Goal: Check status: Check status

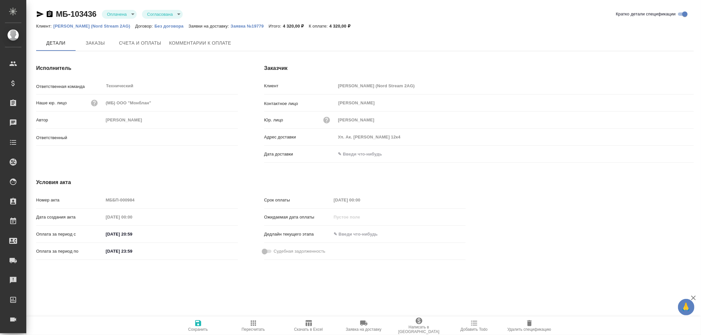
type input "[PERSON_NAME]"
click at [97, 45] on span "Заказы" at bounding box center [96, 43] width 32 height 8
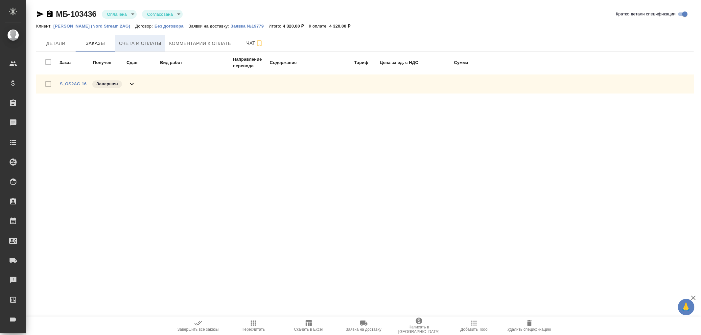
click at [149, 43] on span "Счета и оплаты" at bounding box center [140, 43] width 42 height 8
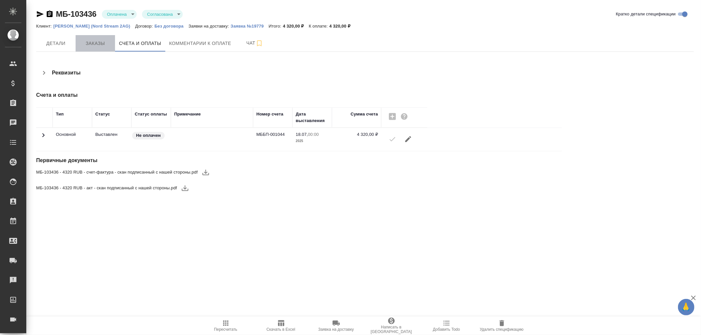
click at [96, 44] on span "Заказы" at bounding box center [96, 43] width 32 height 8
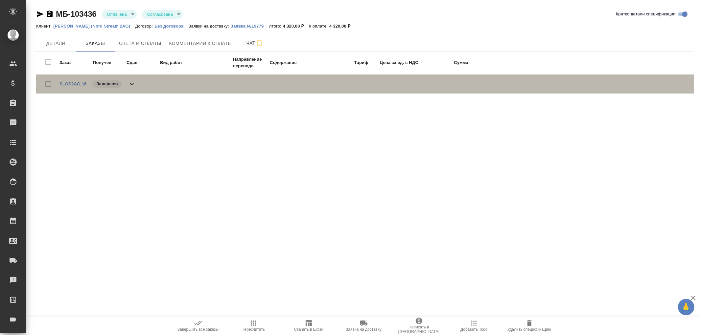
click at [78, 83] on link "S_OS2AG-16" at bounding box center [73, 83] width 27 height 5
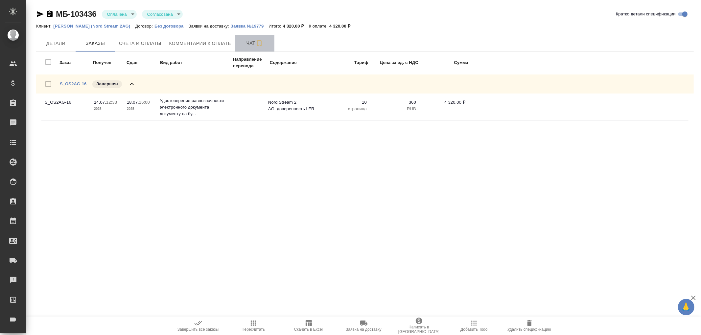
click at [248, 42] on span "Чат" at bounding box center [255, 43] width 32 height 8
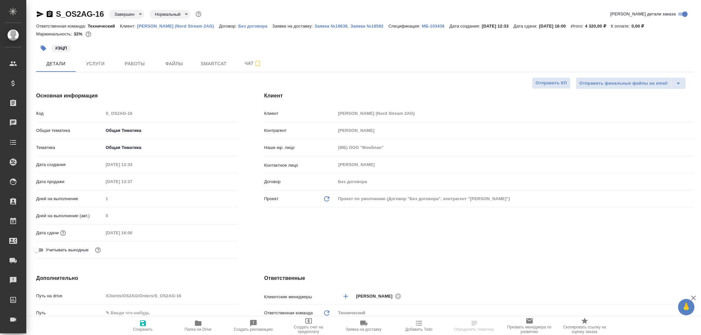
select select "RU"
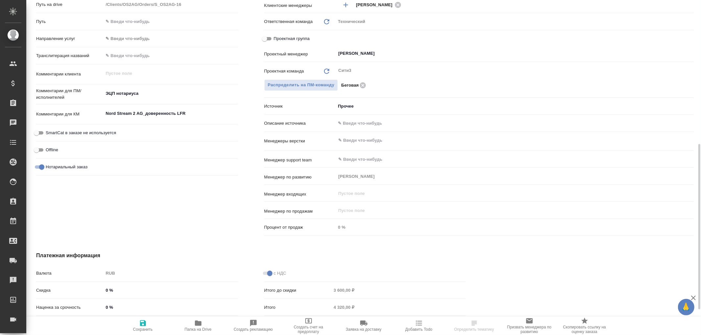
scroll to position [343, 0]
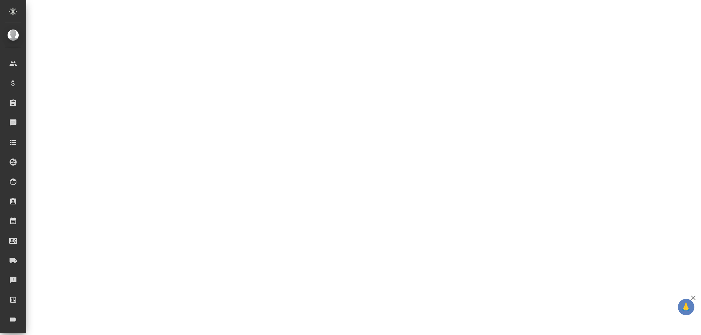
select select "RU"
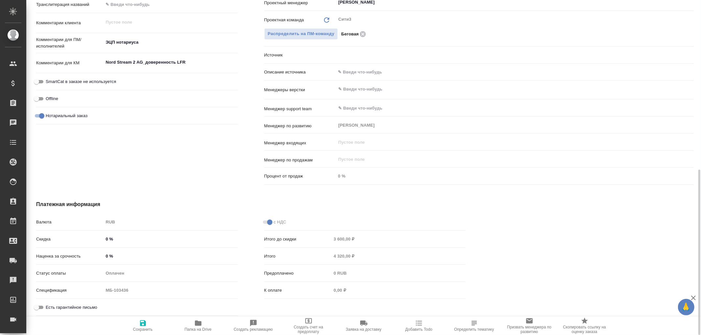
type textarea "x"
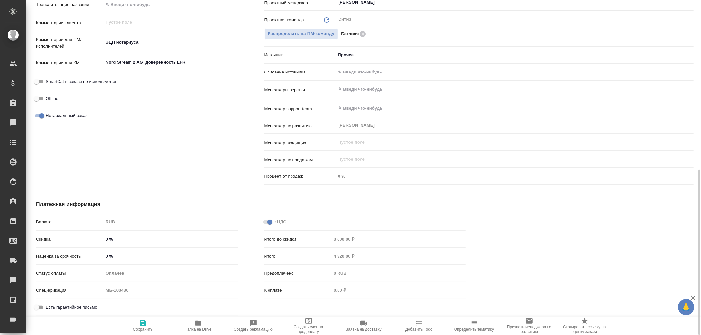
type textarea "x"
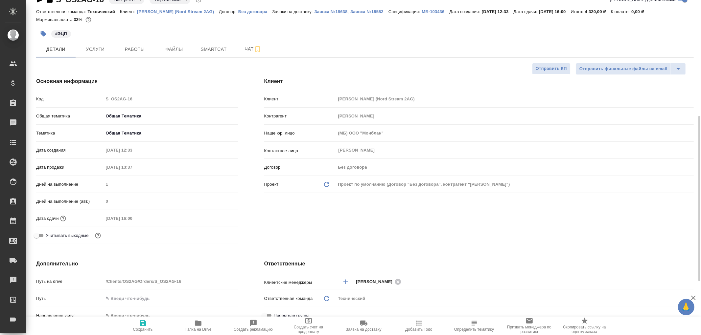
scroll to position [0, 0]
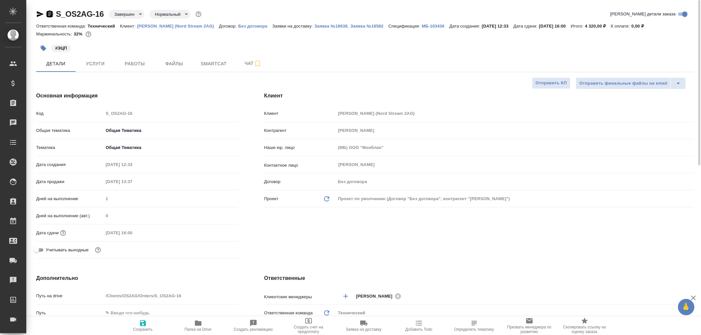
click at [49, 12] on icon "button" at bounding box center [50, 14] width 6 height 7
type textarea "x"
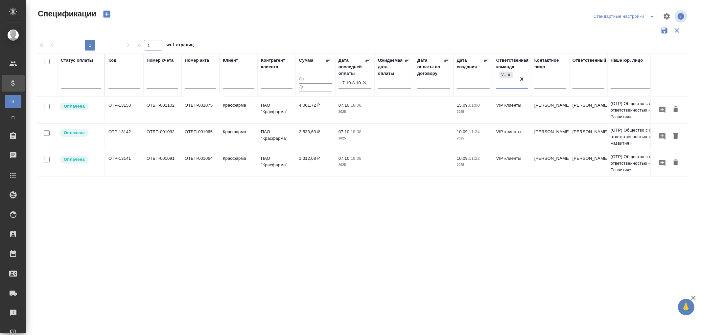
scroll to position [24, 0]
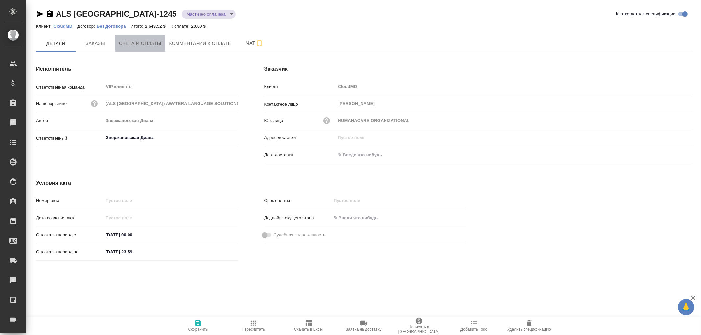
click at [139, 44] on span "Счета и оплаты" at bounding box center [140, 43] width 42 height 8
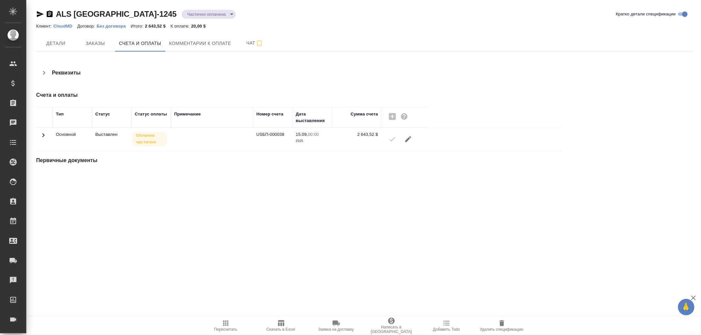
click at [43, 134] on icon at bounding box center [43, 135] width 2 height 4
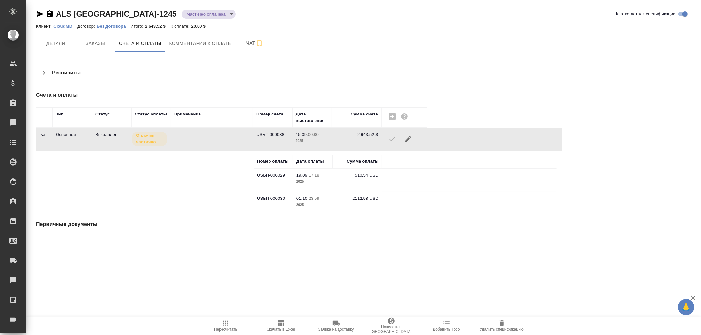
click at [50, 15] on icon "button" at bounding box center [50, 14] width 8 height 8
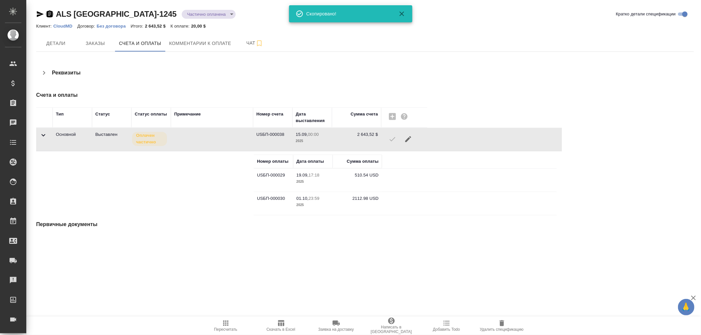
click at [49, 13] on icon "button" at bounding box center [50, 14] width 6 height 7
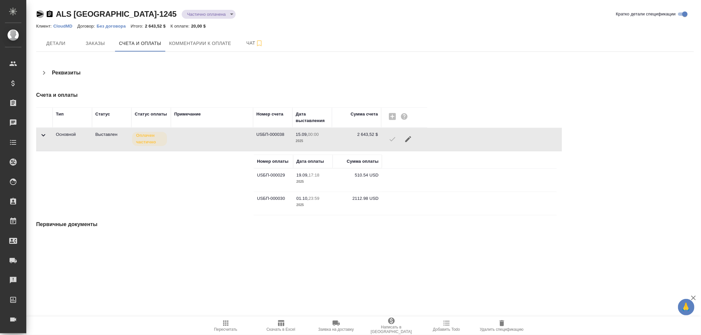
drag, startPoint x: 38, startPoint y: 14, endPoint x: 86, endPoint y: 17, distance: 48.4
click at [38, 14] on icon "button" at bounding box center [40, 14] width 8 height 8
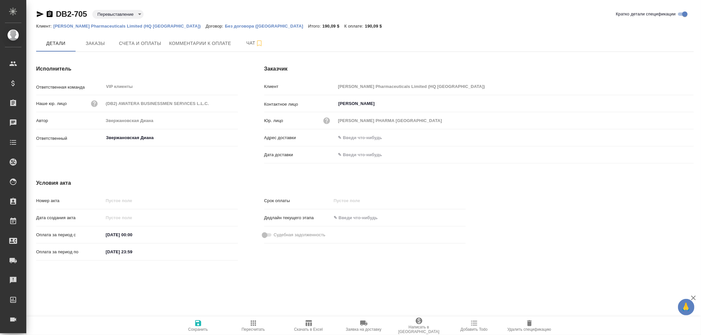
click at [48, 14] on icon "button" at bounding box center [50, 14] width 8 height 8
click at [50, 14] on icon "button" at bounding box center [50, 14] width 8 height 8
click at [127, 45] on span "Счета и оплаты" at bounding box center [140, 43] width 42 height 8
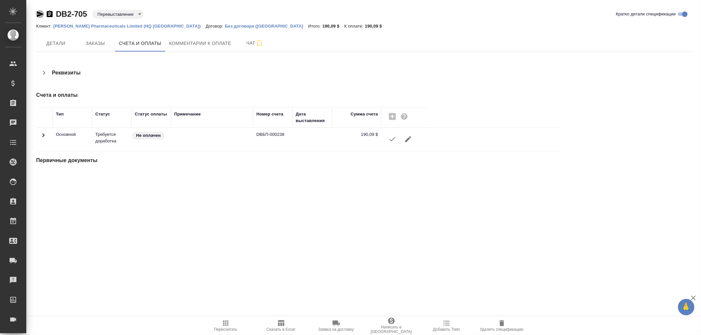
click at [40, 14] on icon "button" at bounding box center [40, 14] width 8 height 8
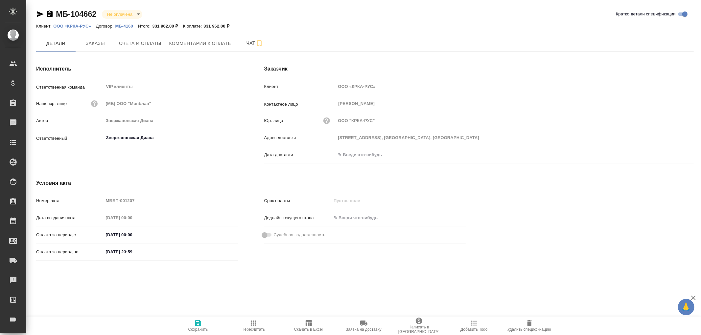
drag, startPoint x: 50, startPoint y: 14, endPoint x: 45, endPoint y: 1, distance: 14.2
click at [50, 13] on icon "button" at bounding box center [50, 14] width 8 height 8
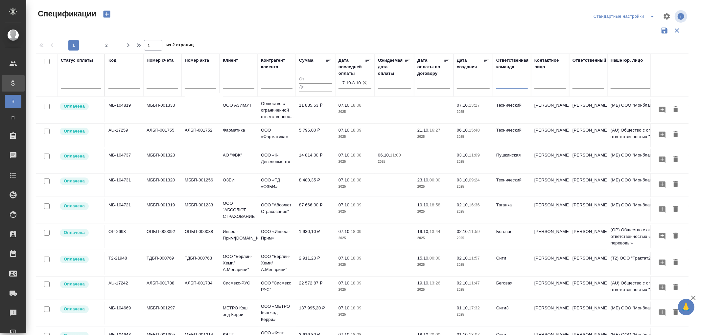
scroll to position [24, 0]
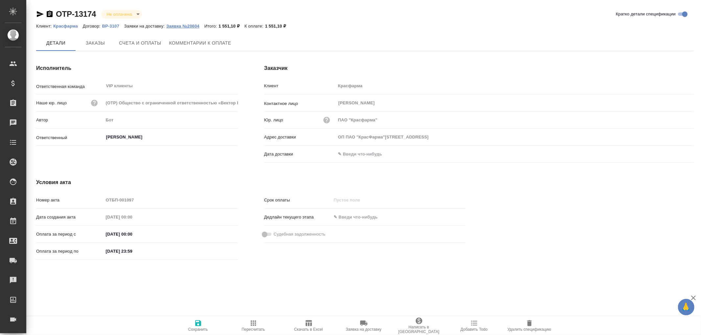
type input "ОП ПАО "КрасФарма"[STREET_ADDRESS]"
click at [189, 24] on p "Заявка №20604" at bounding box center [185, 26] width 38 height 5
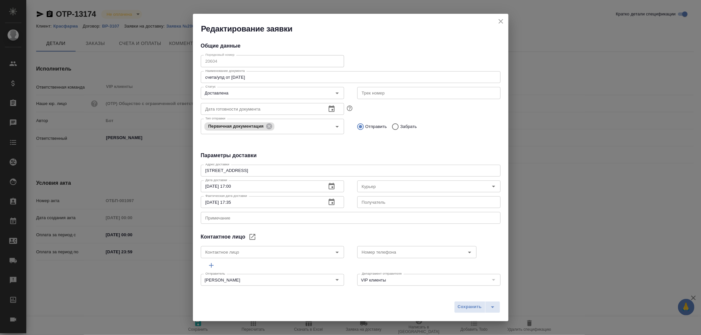
type input "[PERSON_NAME]"
type input "[PHONE_NUMBER]"
type input "[PERSON_NAME]"
click at [503, 19] on icon "close" at bounding box center [501, 21] width 8 height 8
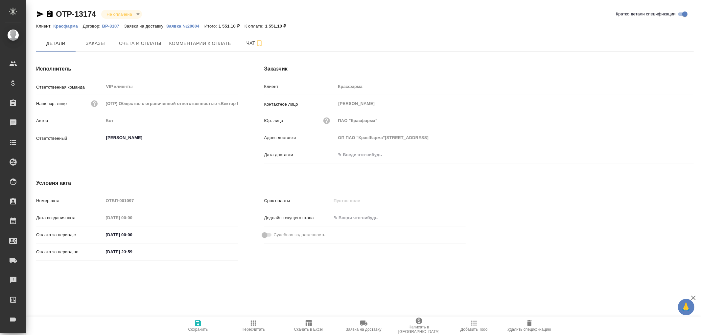
click at [369, 155] on input "text" at bounding box center [364, 155] width 57 height 10
click at [671, 155] on icon "button" at bounding box center [675, 154] width 8 height 8
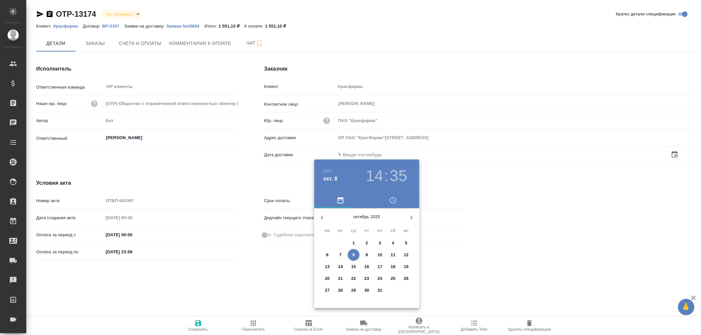
click at [319, 218] on icon "button" at bounding box center [322, 218] width 8 height 8
click at [355, 279] on p "24" at bounding box center [353, 279] width 5 height 7
type input "ОП ПАО "КрасФарма"[STREET_ADDRESS]"
type input "[DATE] 14:35"
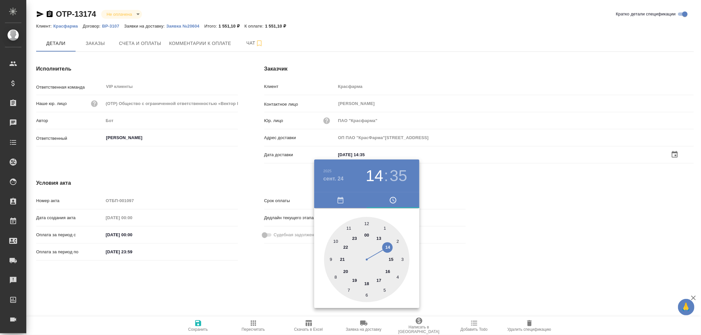
click at [199, 327] on div at bounding box center [350, 167] width 701 height 335
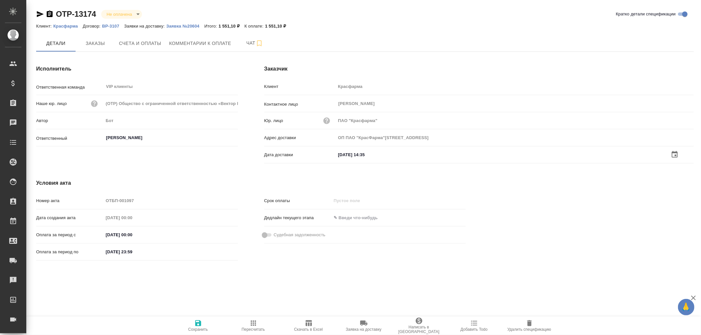
click at [198, 326] on icon "button" at bounding box center [198, 324] width 6 height 6
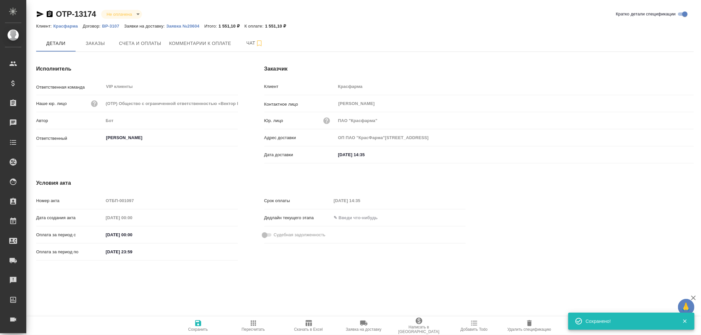
click at [198, 326] on icon "button" at bounding box center [198, 324] width 6 height 6
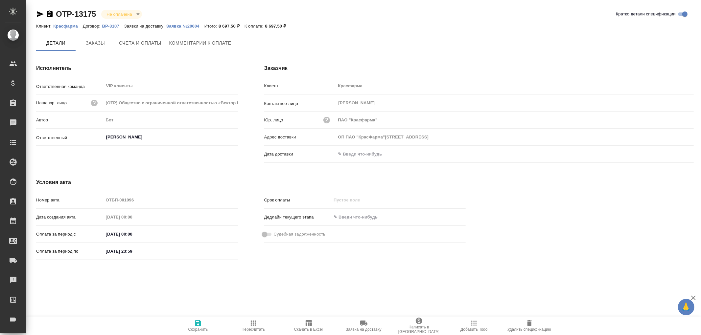
type input "ОП ПАО "КрасФарма"[STREET_ADDRESS]"
click at [187, 25] on p "Заявка №20604" at bounding box center [185, 26] width 38 height 5
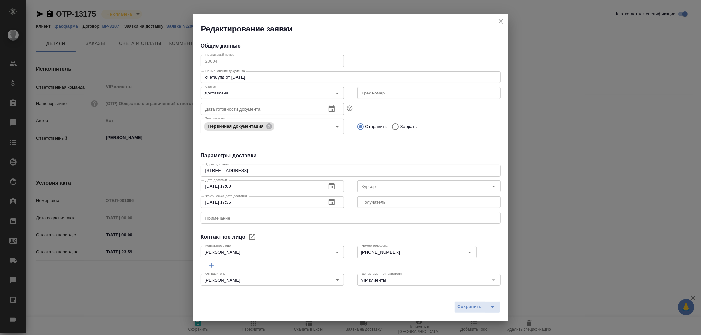
type input "[PERSON_NAME]"
click at [504, 23] on icon "close" at bounding box center [501, 21] width 8 height 8
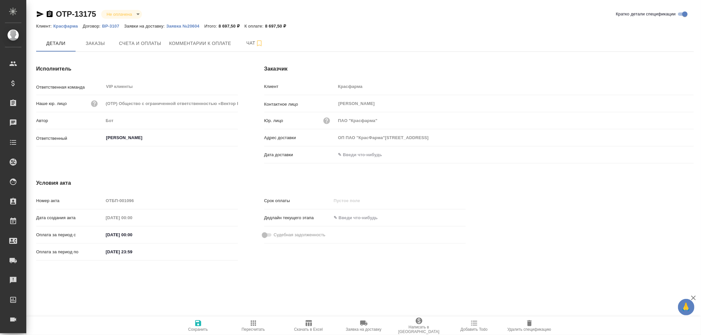
drag, startPoint x: 354, startPoint y: 159, endPoint x: 406, endPoint y: 158, distance: 52.2
click at [357, 159] on input "text" at bounding box center [364, 155] width 57 height 10
click at [674, 156] on icon "button" at bounding box center [675, 154] width 8 height 8
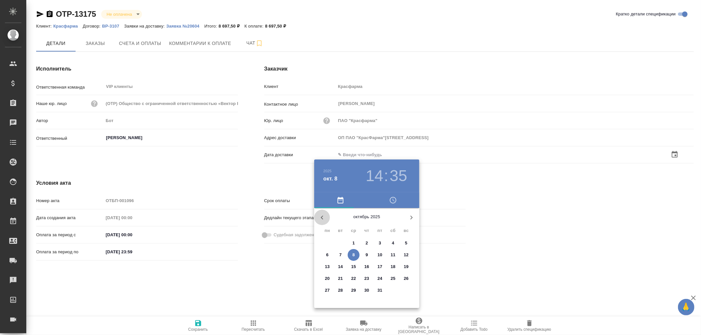
click at [323, 217] on icon "button" at bounding box center [322, 218] width 8 height 8
click at [355, 277] on p "24" at bounding box center [353, 279] width 5 height 7
type input "ОП ПАО "КрасФарма"109044, Москва, РоссияВоронцовская ул., д.20"
type input "24.09.2025 14:35"
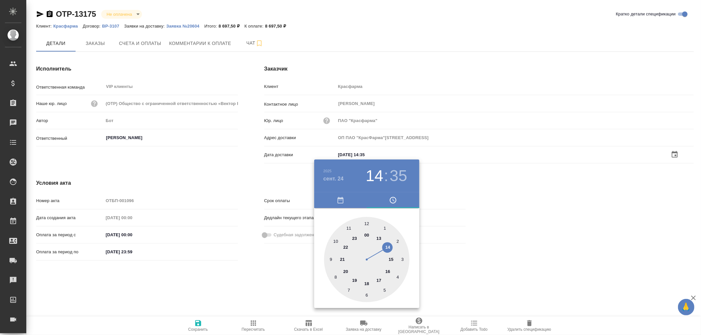
click at [197, 323] on div at bounding box center [350, 167] width 701 height 335
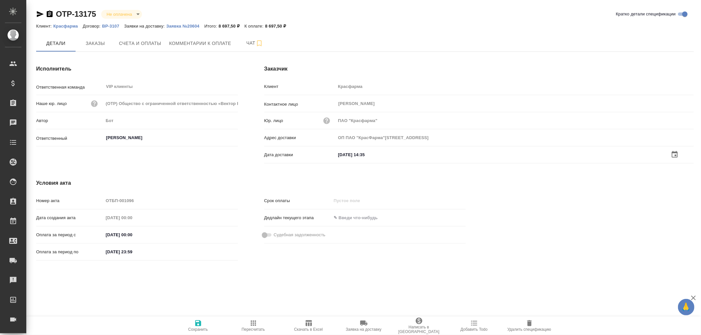
click at [197, 322] on icon "button" at bounding box center [198, 324] width 8 height 8
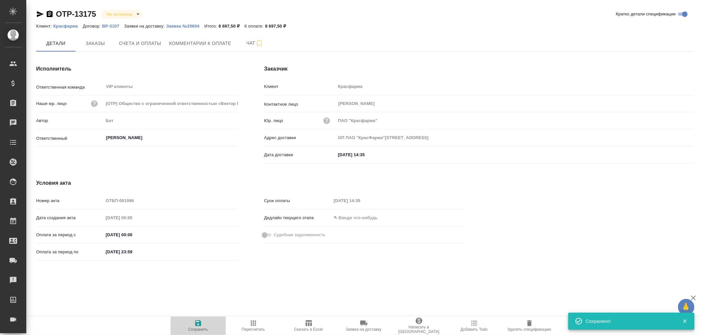
click at [197, 322] on icon "button" at bounding box center [198, 324] width 8 height 8
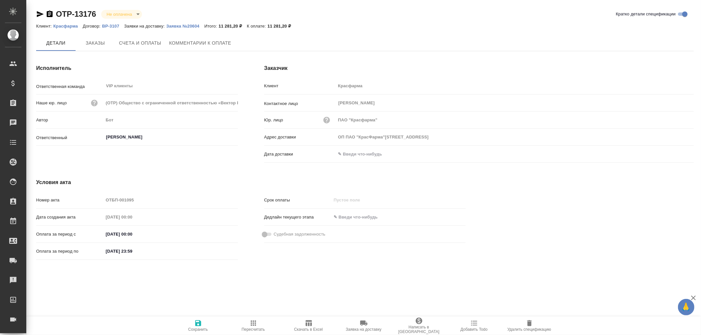
type input "ОП ПАО "КрасФарма"[STREET_ADDRESS]"
click at [186, 26] on p "Заявка №20604" at bounding box center [185, 26] width 38 height 5
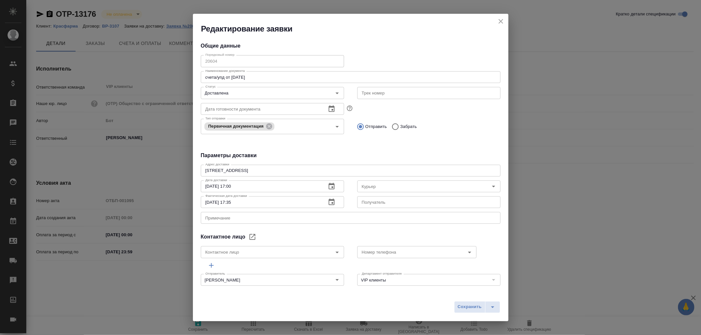
type input "[PERSON_NAME]"
type input "[PHONE_NUMBER]"
type input "[PERSON_NAME]"
click at [500, 21] on icon "close" at bounding box center [500, 21] width 5 height 5
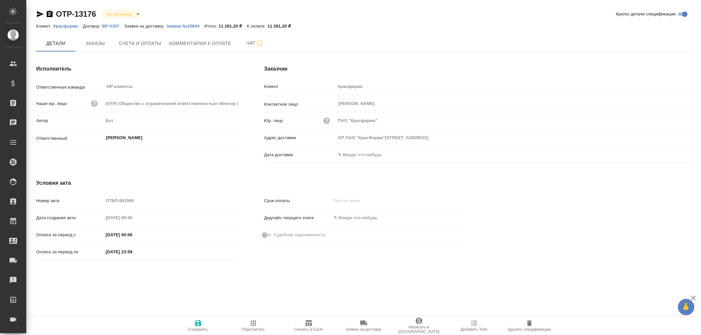
click at [366, 158] on input "text" at bounding box center [364, 155] width 57 height 10
click at [676, 156] on icon "button" at bounding box center [675, 154] width 8 height 8
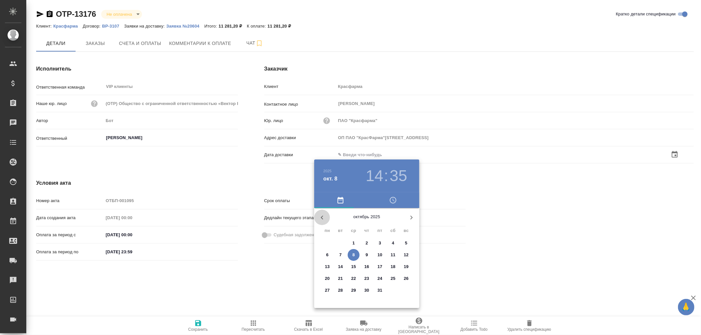
click at [320, 216] on icon "button" at bounding box center [322, 218] width 8 height 8
click at [353, 280] on p "24" at bounding box center [353, 279] width 5 height 7
type input "ОП ПАО "КрасФарма"109044, Москва, РоссияВоронцовская ул., д.20"
type input "24.09.2025 14:35"
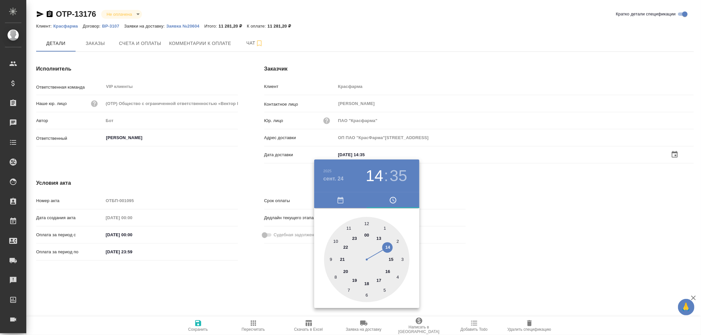
click at [199, 324] on div at bounding box center [350, 167] width 701 height 335
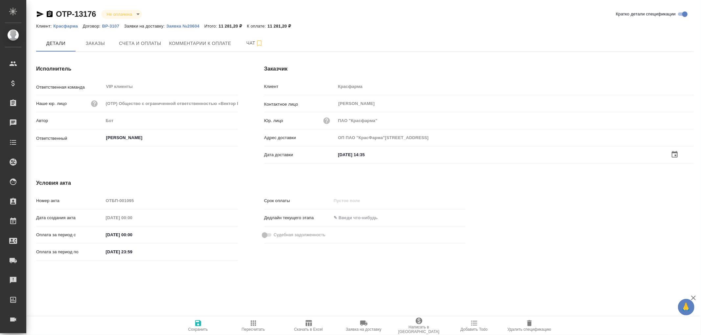
click at [199, 324] on icon "button" at bounding box center [198, 324] width 6 height 6
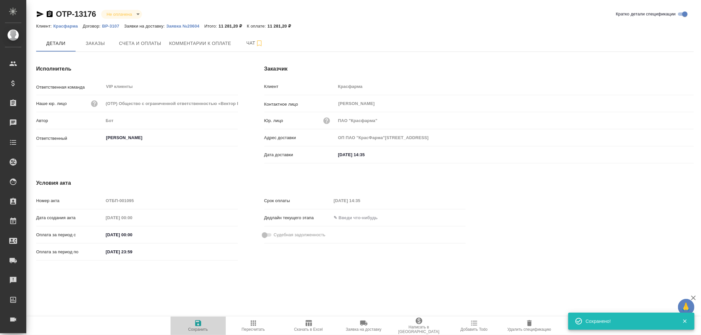
click at [199, 324] on icon "button" at bounding box center [198, 324] width 6 height 6
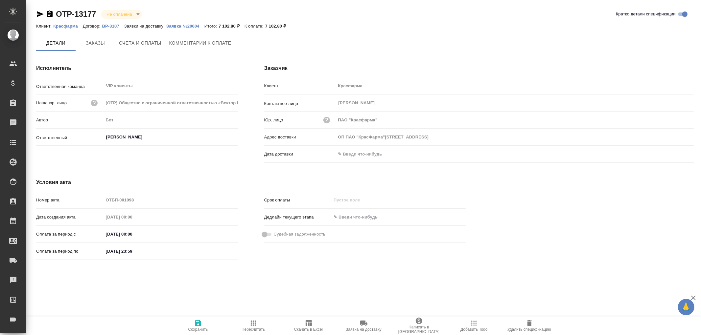
type input "ОП ПАО "КрасФарма"[STREET_ADDRESS]"
click at [195, 25] on p "Заявка №20604" at bounding box center [185, 26] width 38 height 5
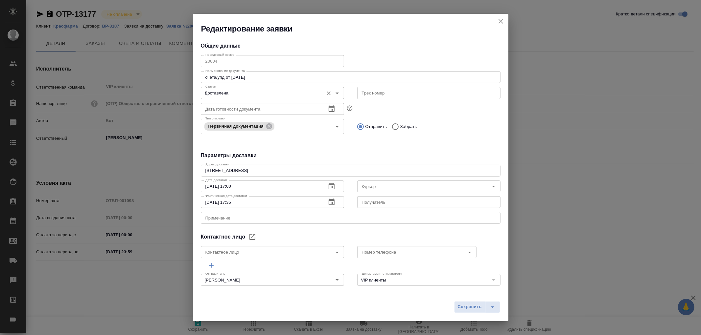
type input "[PERSON_NAME]"
type input "[PHONE_NUMBER]"
type input "[PERSON_NAME]"
click at [501, 17] on button "close" at bounding box center [501, 21] width 10 height 10
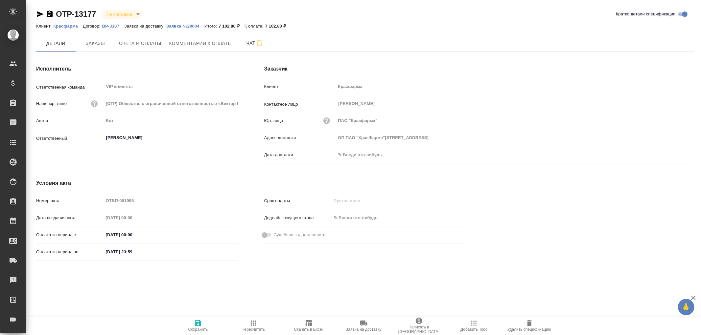
click at [356, 152] on input "text" at bounding box center [364, 155] width 57 height 10
click at [673, 154] on icon "button" at bounding box center [675, 154] width 8 height 8
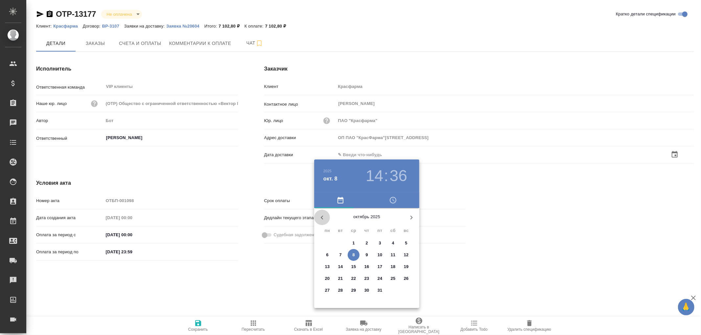
click at [324, 217] on icon "button" at bounding box center [322, 218] width 8 height 8
click at [355, 278] on p "24" at bounding box center [353, 279] width 5 height 7
type input "ОП ПАО "КрасФарма"[STREET_ADDRESS]"
type input "[DATE] 14:36"
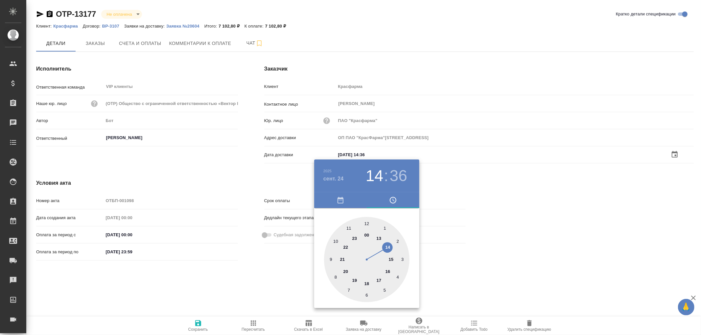
drag, startPoint x: 195, startPoint y: 323, endPoint x: 201, endPoint y: 322, distance: 6.9
click at [195, 323] on div at bounding box center [350, 167] width 701 height 335
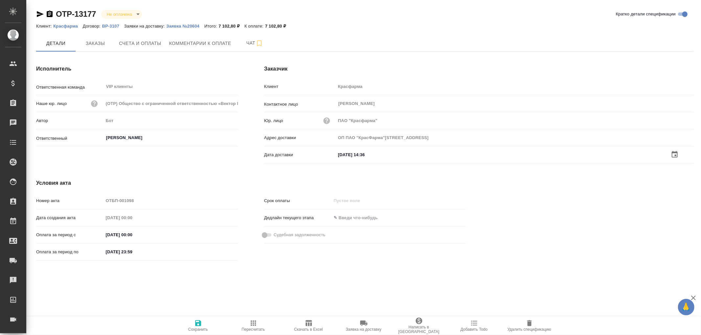
click at [199, 323] on icon "button" at bounding box center [198, 324] width 6 height 6
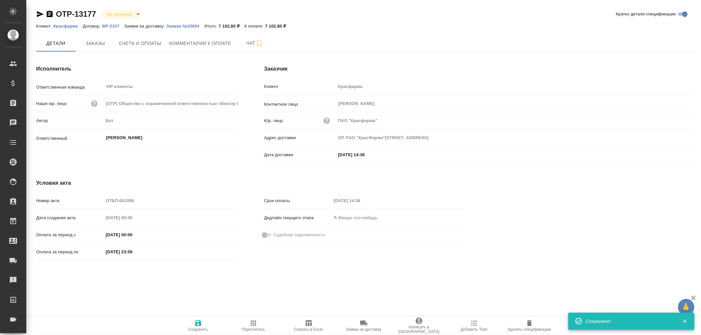
click at [199, 323] on icon "button" at bounding box center [198, 324] width 6 height 6
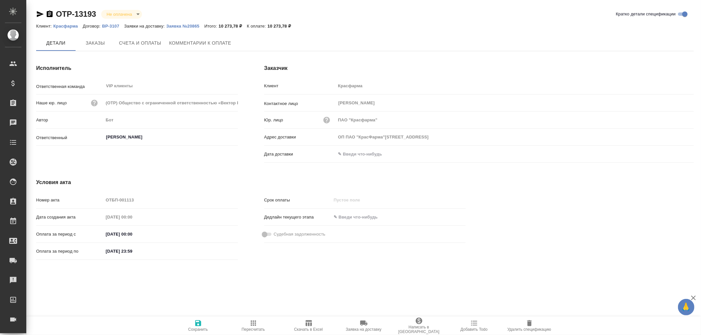
type input "ОП ПАО "КрасФарма"[STREET_ADDRESS]"
click at [190, 25] on p "Заявка №20865" at bounding box center [185, 26] width 38 height 5
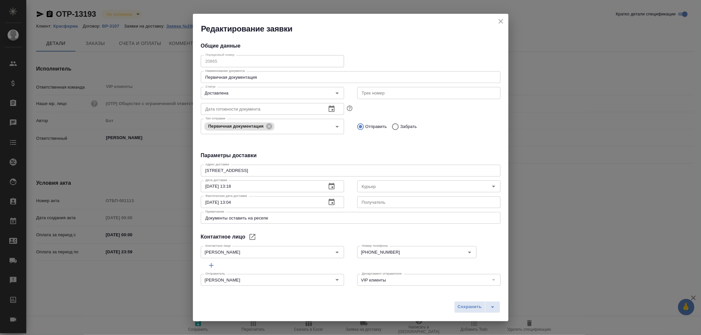
type input "[PERSON_NAME]"
click at [502, 23] on icon "close" at bounding box center [500, 21] width 5 height 5
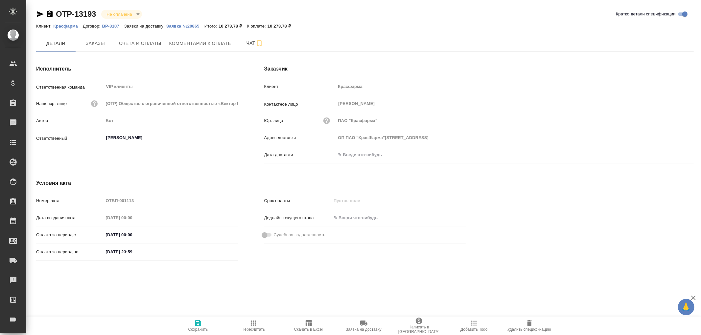
click at [356, 153] on input "text" at bounding box center [364, 155] width 57 height 10
click at [675, 155] on icon "button" at bounding box center [675, 154] width 6 height 7
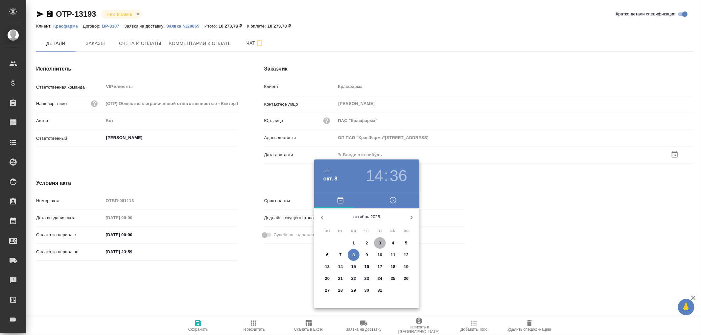
click at [380, 240] on p "3" at bounding box center [380, 243] width 2 height 7
type input "ОП ПАО "КрасФарма"[STREET_ADDRESS]"
type input "[DATE] 14:36"
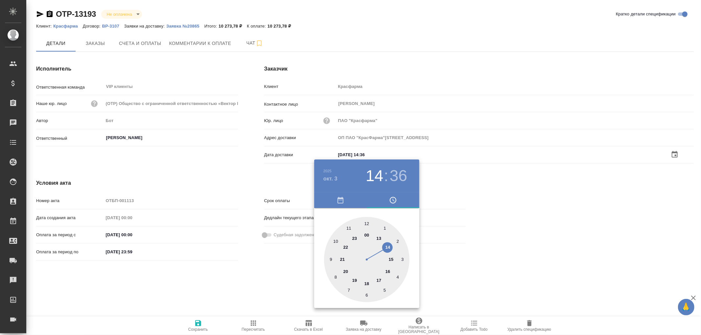
click at [199, 327] on div at bounding box center [350, 167] width 701 height 335
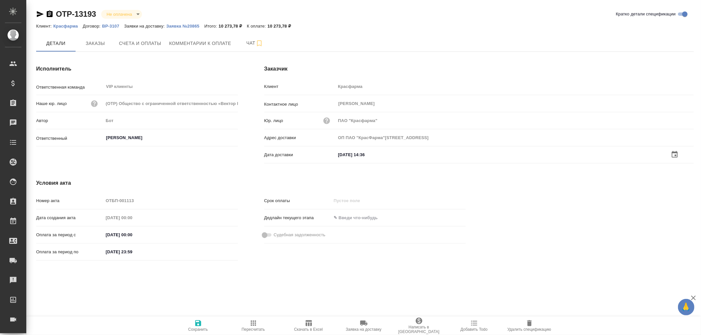
click at [199, 324] on icon "button" at bounding box center [198, 324] width 6 height 6
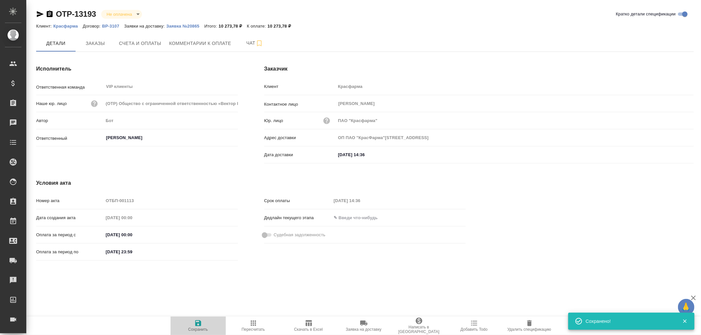
click at [199, 324] on icon "button" at bounding box center [198, 324] width 6 height 6
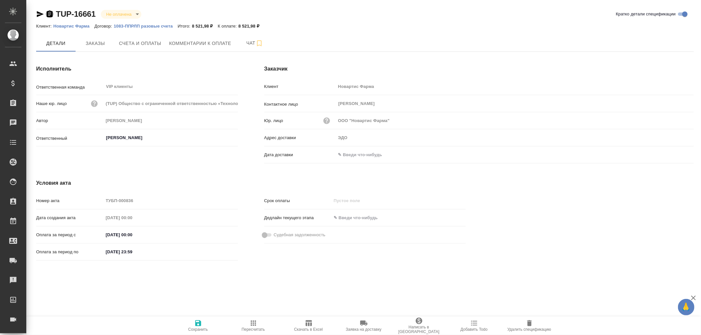
click at [51, 14] on icon "button" at bounding box center [50, 14] width 8 height 8
click at [144, 46] on span "Счета и оплаты" at bounding box center [140, 43] width 42 height 8
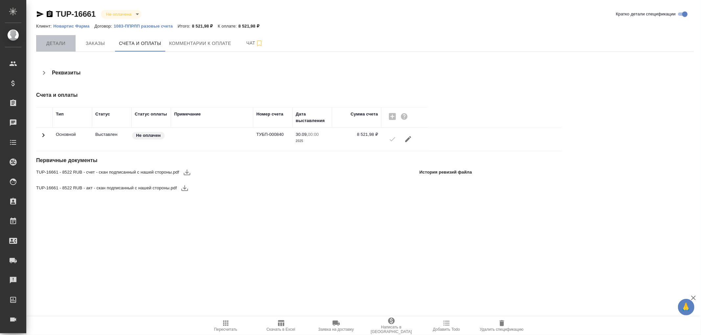
click at [54, 41] on span "Детали" at bounding box center [56, 43] width 32 height 8
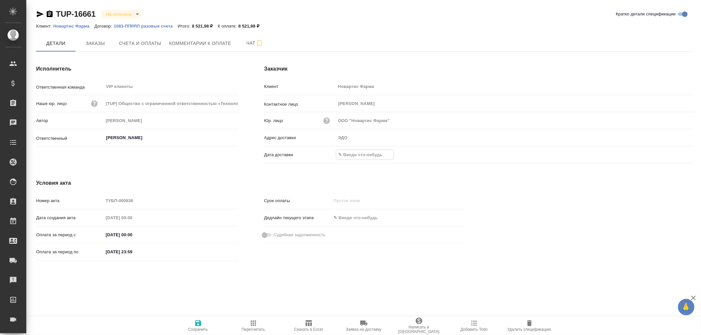
drag, startPoint x: 367, startPoint y: 154, endPoint x: 510, endPoint y: 156, distance: 142.6
click at [371, 154] on input "text" at bounding box center [364, 155] width 57 height 10
click at [674, 156] on icon "button" at bounding box center [675, 154] width 8 height 8
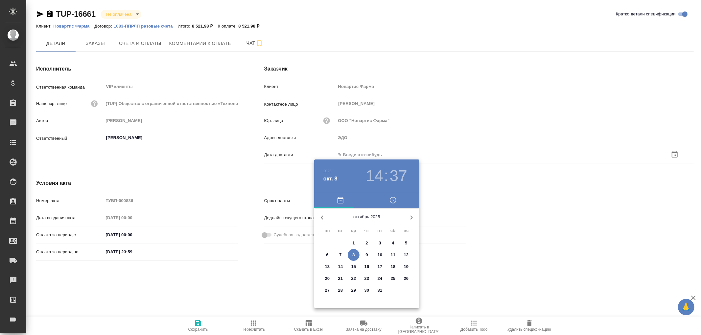
click at [320, 216] on icon "button" at bounding box center [322, 218] width 8 height 8
click at [338, 292] on p "30" at bounding box center [340, 290] width 5 height 7
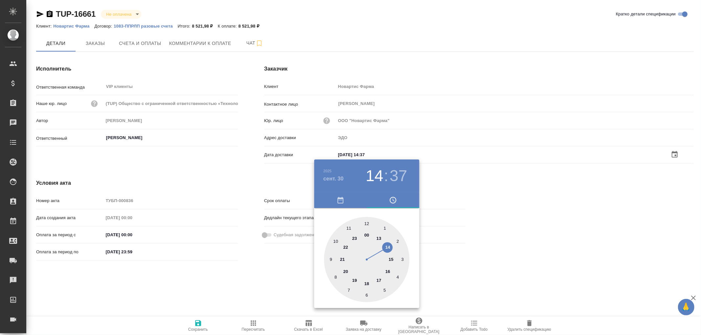
type input "30.09.2025 14:37"
click at [199, 324] on div at bounding box center [350, 167] width 701 height 335
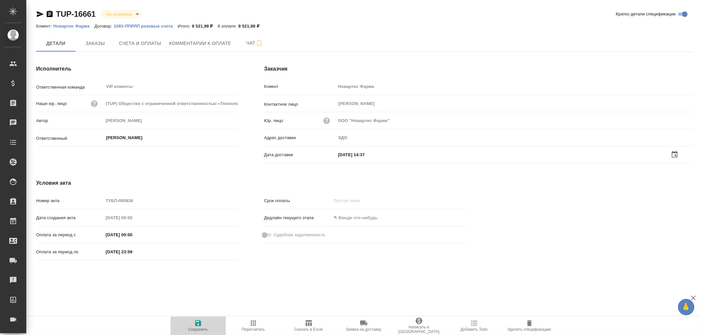
click at [199, 324] on icon "button" at bounding box center [198, 324] width 6 height 6
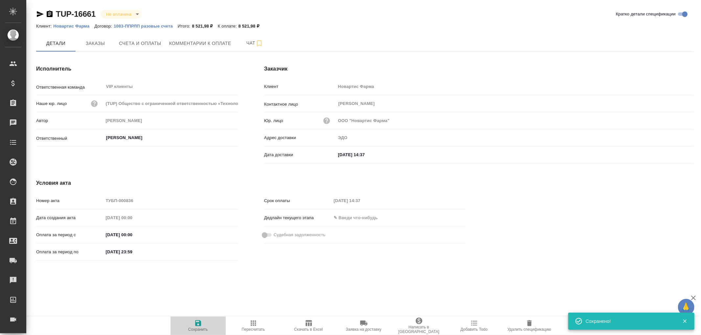
click at [199, 324] on icon "button" at bounding box center [198, 324] width 6 height 6
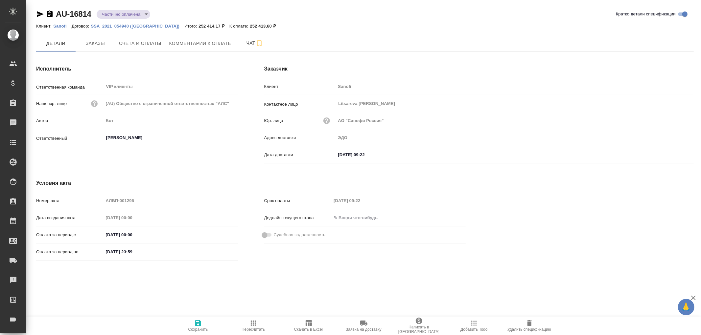
click at [145, 12] on body "🙏 .cls-1 fill:#fff; AWATERA [PERSON_NAME]romanenko Клиенты Спецификации Заказы …" at bounding box center [350, 167] width 701 height 335
click at [114, 12] on button "Не оплачена" at bounding box center [116, 13] width 29 height 7
type input "notPayed"
click at [200, 325] on icon "button" at bounding box center [198, 324] width 6 height 6
click at [137, 12] on body "🙏 .cls-1 fill:#fff; AWATERA [PERSON_NAME]romanenko Клиенты Спецификации Заказы …" at bounding box center [350, 167] width 701 height 335
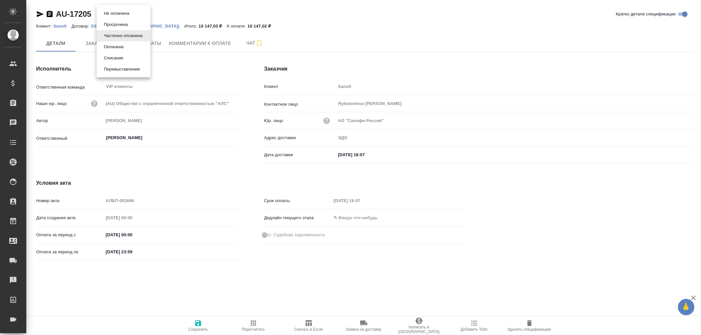
click at [122, 11] on button "Не оплачена" at bounding box center [116, 13] width 29 height 7
type input "notPayed"
click at [195, 325] on icon "button" at bounding box center [198, 324] width 6 height 6
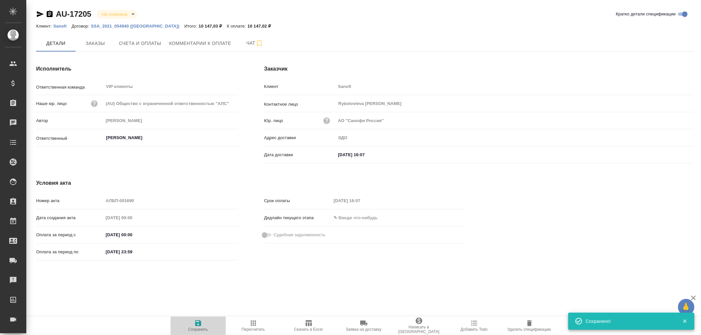
click at [200, 324] on icon "button" at bounding box center [198, 324] width 6 height 6
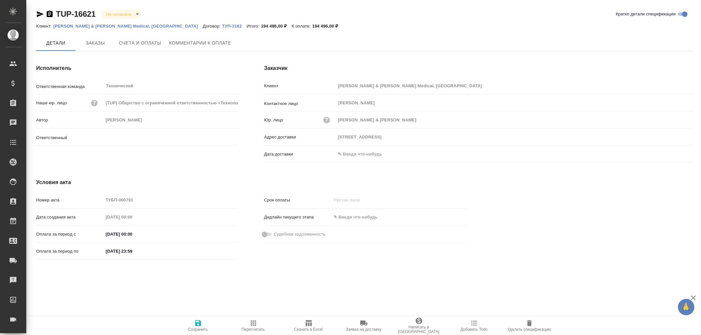
type input "[PERSON_NAME]"
click at [50, 14] on icon "button" at bounding box center [50, 14] width 6 height 7
drag, startPoint x: 355, startPoint y: 154, endPoint x: 421, endPoint y: 152, distance: 66.1
click at [355, 154] on input "text" at bounding box center [364, 155] width 57 height 10
click at [678, 155] on div at bounding box center [682, 154] width 23 height 8
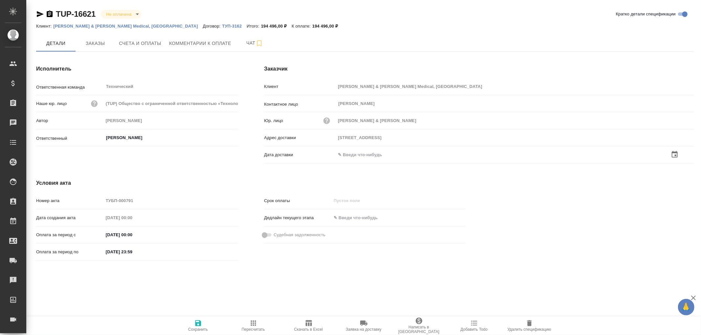
click at [672, 155] on icon "button" at bounding box center [675, 154] width 6 height 7
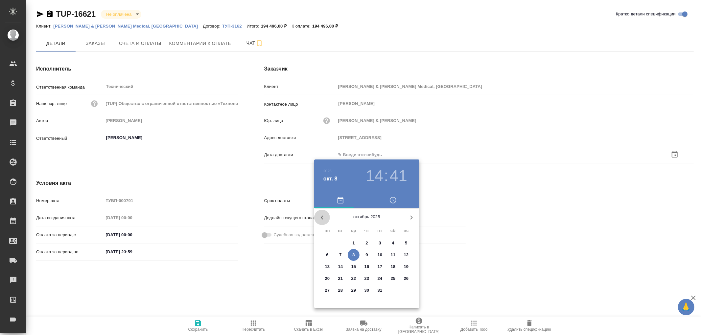
click at [321, 218] on icon "button" at bounding box center [322, 218] width 2 height 4
click at [365, 278] on p "25" at bounding box center [366, 279] width 5 height 7
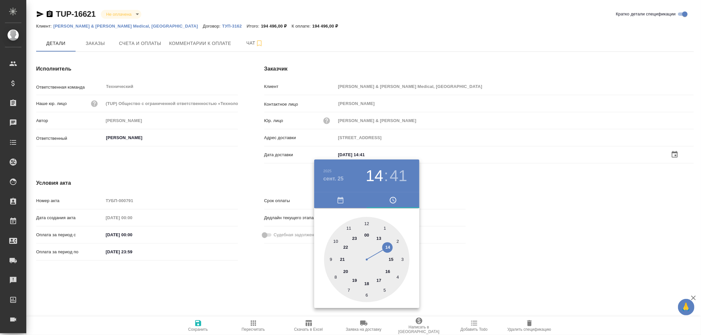
type input "25.09.2025 14:41"
click at [198, 326] on div at bounding box center [350, 167] width 701 height 335
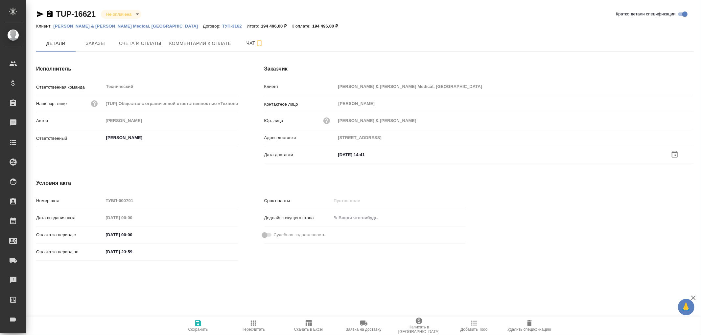
click at [199, 322] on icon "button" at bounding box center [198, 324] width 8 height 8
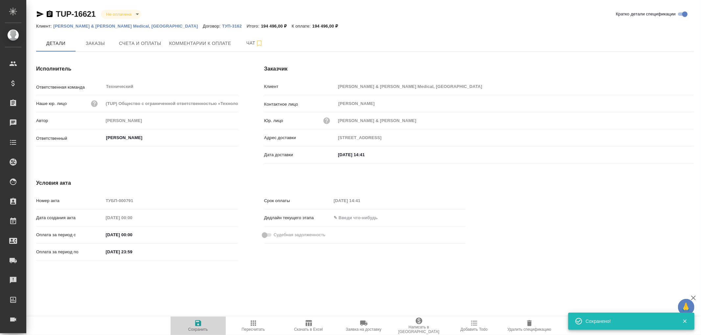
click at [199, 322] on icon "button" at bounding box center [198, 324] width 8 height 8
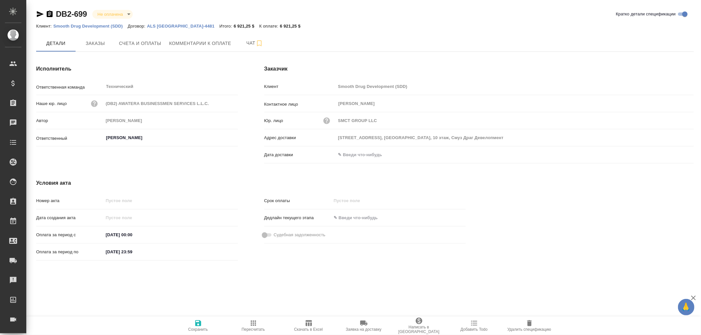
click at [48, 15] on icon "button" at bounding box center [50, 14] width 6 height 7
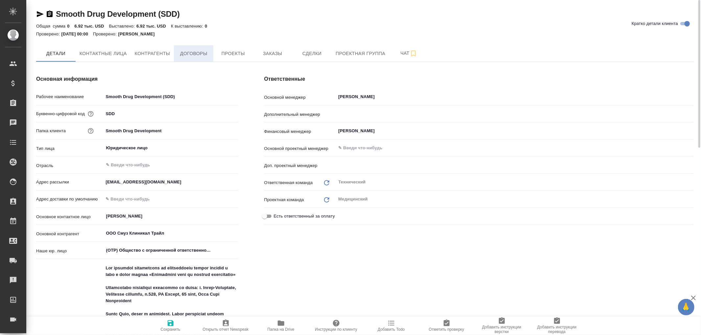
click at [197, 55] on span "Договоры" at bounding box center [194, 54] width 32 height 8
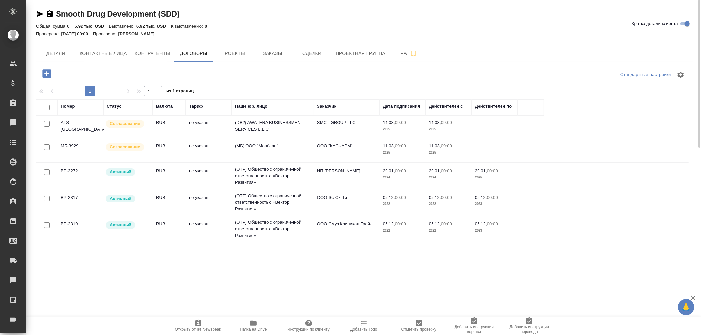
click at [276, 123] on td "(DB2) AWATERA BUSINESSMEN SERVICES L.L.C." at bounding box center [273, 127] width 82 height 23
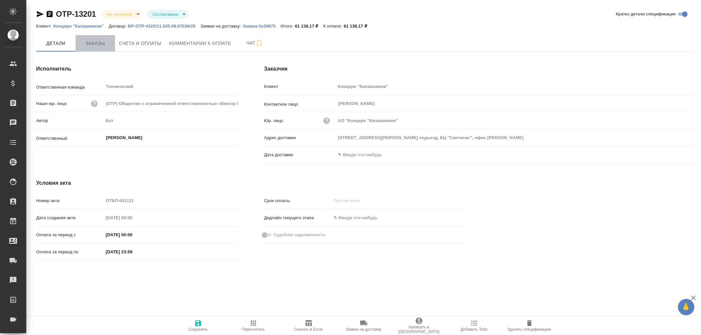
click at [93, 42] on span "Заказы" at bounding box center [96, 43] width 32 height 8
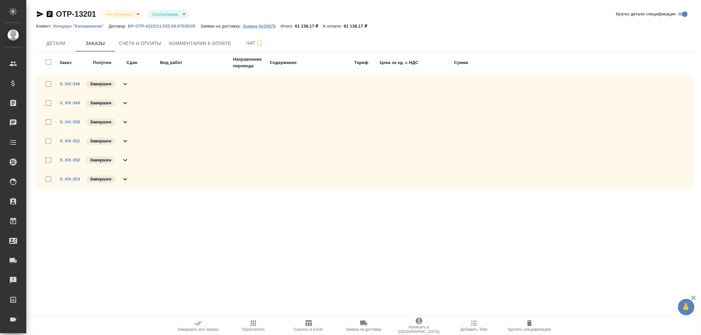
click at [262, 25] on p "Заявка №20875" at bounding box center [261, 26] width 38 height 5
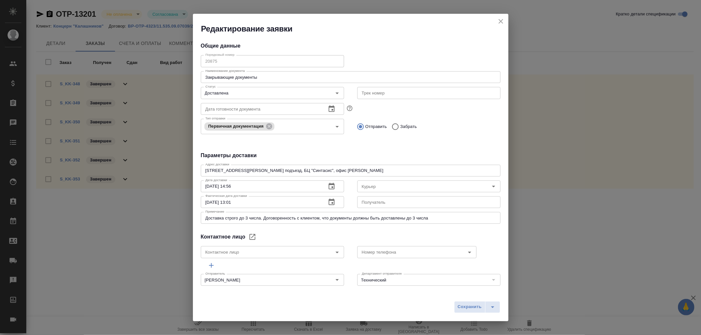
type input "[PERSON_NAME]"
type input "[PHONE_NUMBER]"
click at [501, 25] on icon "close" at bounding box center [501, 21] width 8 height 8
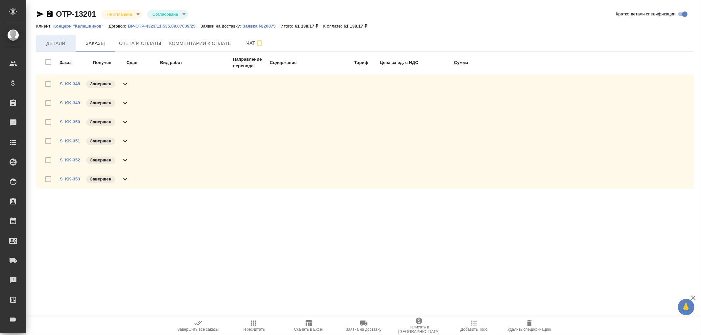
click at [63, 44] on span "Детали" at bounding box center [56, 43] width 32 height 8
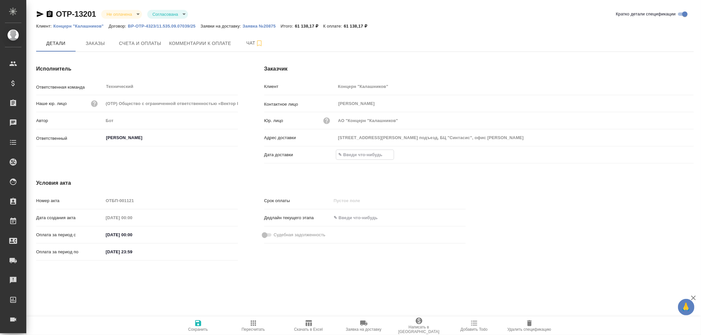
drag, startPoint x: 356, startPoint y: 153, endPoint x: 457, endPoint y: 156, distance: 100.9
click at [356, 153] on input "text" at bounding box center [364, 155] width 57 height 10
click at [675, 155] on icon "button" at bounding box center [675, 154] width 6 height 7
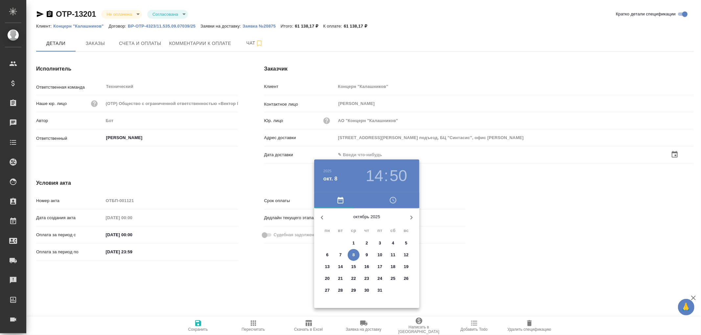
click at [383, 241] on span "3" at bounding box center [380, 243] width 12 height 7
type input "03.10.2025 14:50"
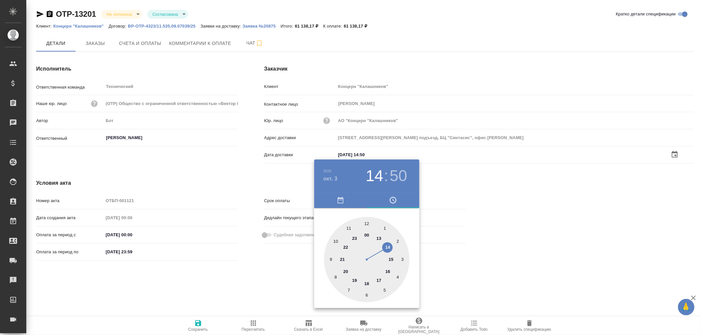
click at [198, 323] on div at bounding box center [350, 167] width 701 height 335
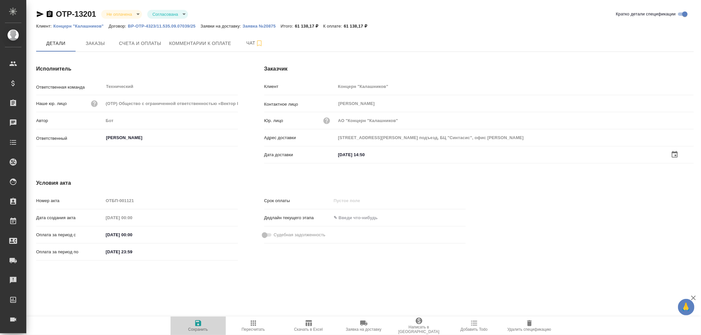
click at [198, 323] on icon "button" at bounding box center [198, 324] width 8 height 8
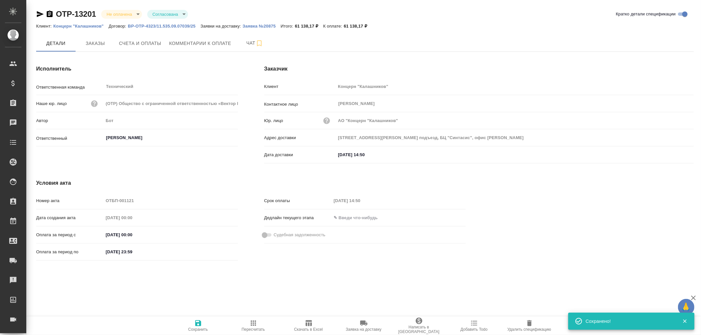
click at [198, 323] on icon "button" at bounding box center [198, 324] width 8 height 8
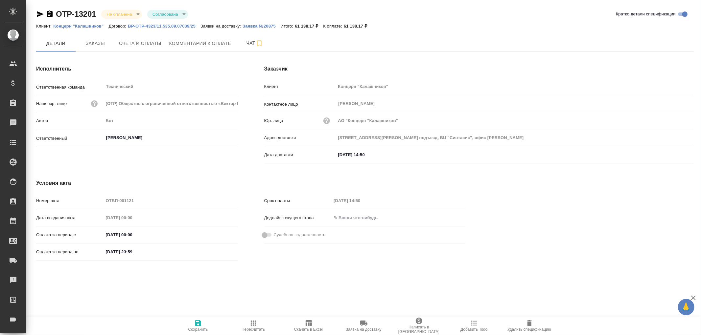
click at [195, 325] on icon "button" at bounding box center [198, 324] width 8 height 8
type input "603004, г Нижний Новгород, пр-кт Ленина, дом 107АО «ГК «Современные транспортны…"
click at [277, 24] on p "Заявка №21010" at bounding box center [269, 26] width 38 height 5
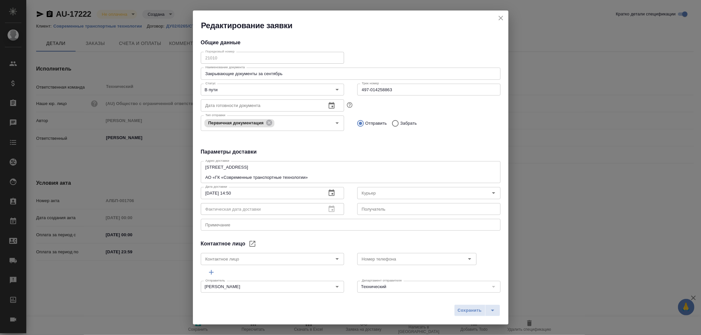
type input "cse"
type input "Жирнов Алексей"
type input "+7(987)756-32-11"
click at [502, 17] on icon "close" at bounding box center [501, 18] width 8 height 8
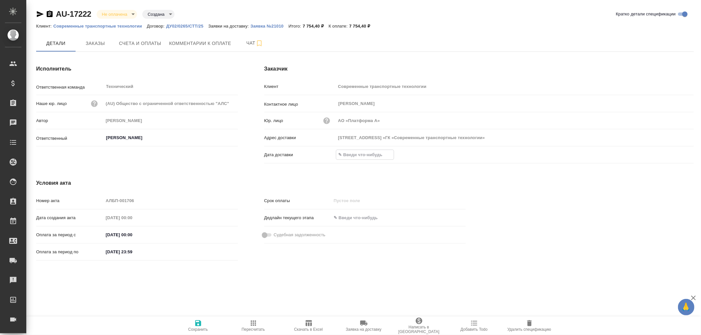
click at [363, 155] on input "text" at bounding box center [364, 155] width 57 height 10
click at [675, 153] on icon "button" at bounding box center [675, 155] width 8 height 8
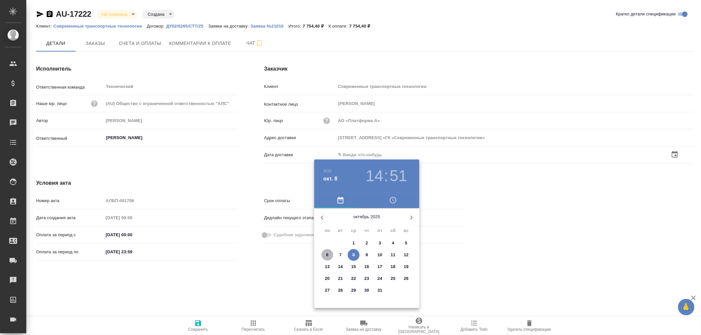
click at [328, 255] on p "6" at bounding box center [327, 255] width 2 height 7
type input "603004, г Нижний Новгород, пр-кт Ленина, дом 107АО «ГК «Современные транспортны…"
type input "06.10.2025 14:51"
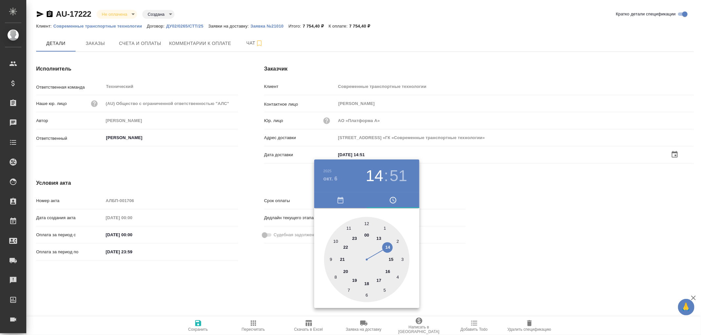
drag, startPoint x: 196, startPoint y: 329, endPoint x: 198, endPoint y: 324, distance: 5.2
click at [196, 328] on div at bounding box center [350, 167] width 701 height 335
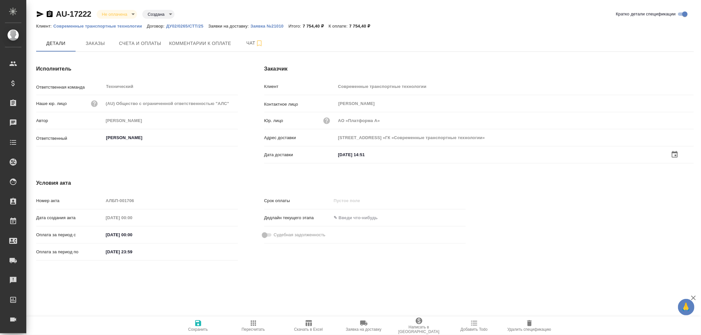
click at [198, 323] on icon "button" at bounding box center [198, 324] width 6 height 6
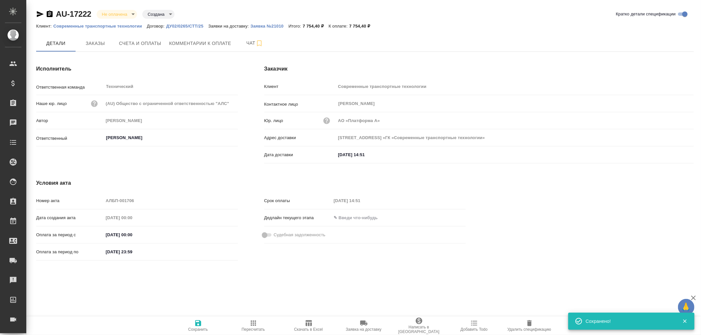
drag, startPoint x: 198, startPoint y: 323, endPoint x: 198, endPoint y: 281, distance: 42.4
click at [198, 321] on icon "button" at bounding box center [198, 324] width 8 height 8
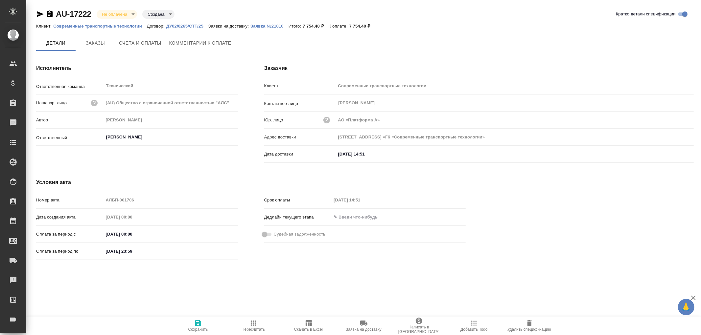
type input "603004, г Нижний Новгород, пр-кт Ленина, дом 107АО «ГК «Современные транспортны…"
click at [269, 25] on p "Заявка №21010" at bounding box center [269, 26] width 38 height 5
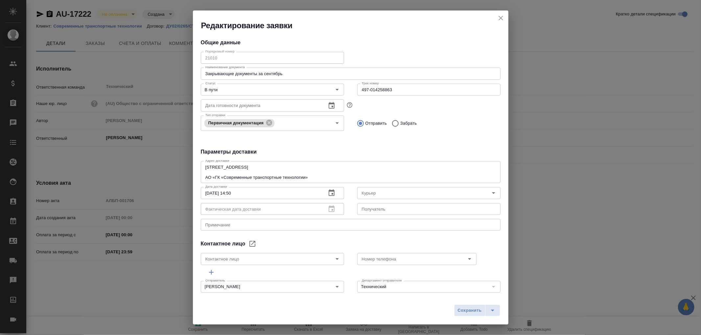
type input "cse"
type input "Жирнов Алексей"
type input "+7(987)756-32-11"
click at [497, 17] on icon "close" at bounding box center [501, 18] width 8 height 8
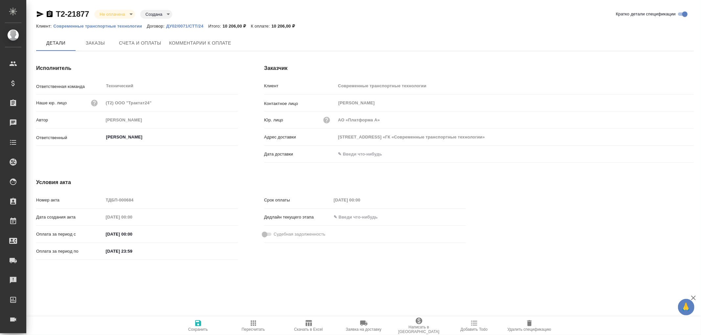
type input "[STREET_ADDRESS] «ГК «Современные транспортные технологии»"
click at [49, 13] on icon "button" at bounding box center [50, 14] width 6 height 7
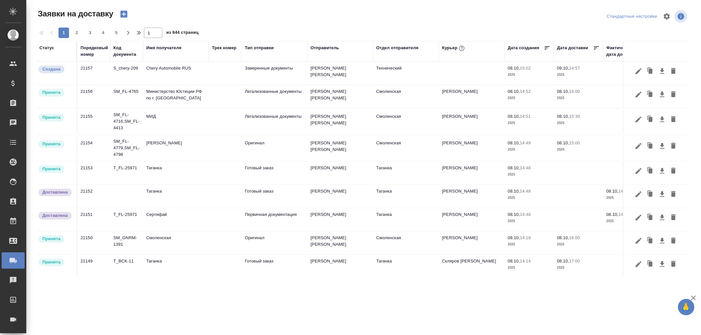
click at [84, 57] on div "Порядковый номер" at bounding box center [94, 51] width 28 height 13
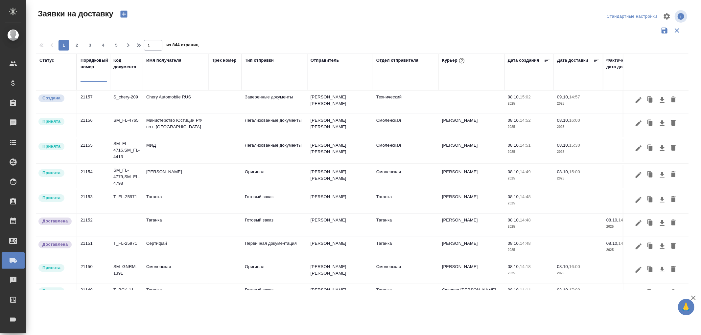
click at [88, 80] on input "text" at bounding box center [93, 77] width 26 height 9
type input "19997"
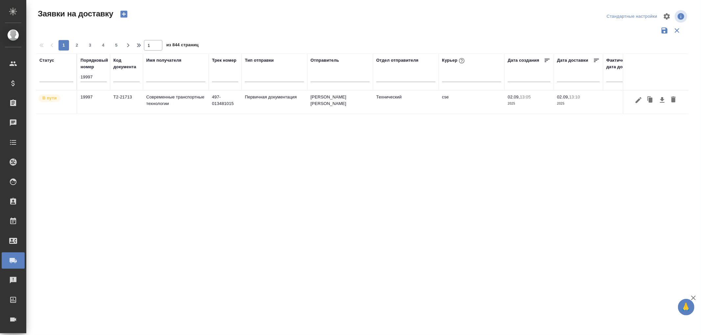
click at [188, 102] on td "Современные транспортные технологии" at bounding box center [176, 102] width 66 height 23
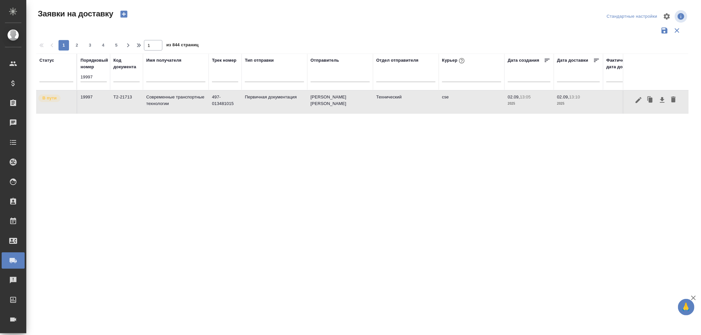
click at [188, 102] on td "Современные транспортные технологии" at bounding box center [176, 102] width 66 height 23
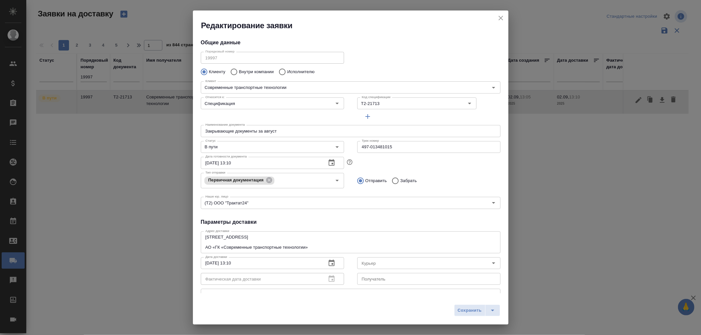
type input "[PERSON_NAME] [PERSON_NAME]"
type input "[PHONE_NUMBER]"
type input "cse"
click at [499, 17] on icon "close" at bounding box center [500, 18] width 5 height 5
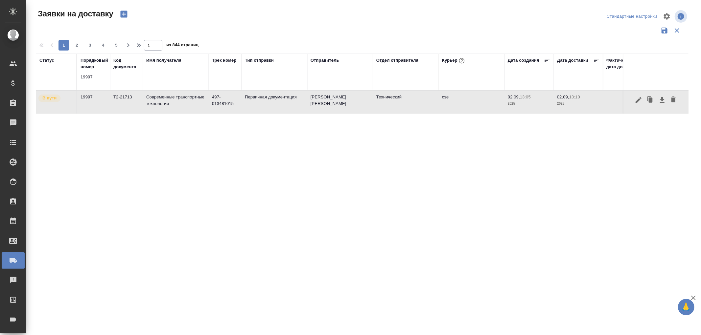
click at [104, 98] on td "19997" at bounding box center [93, 102] width 33 height 23
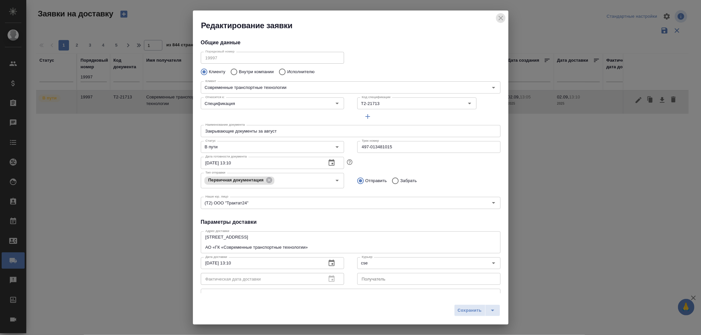
click at [498, 16] on icon "close" at bounding box center [500, 18] width 5 height 5
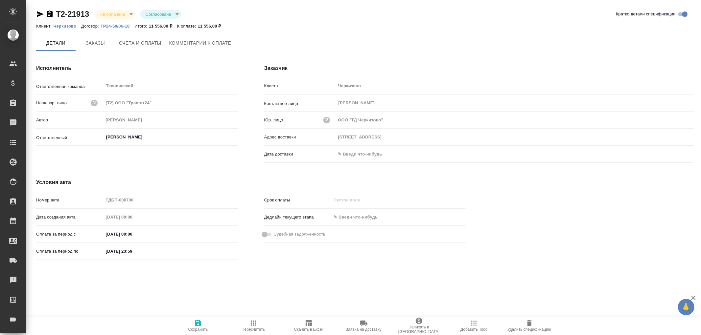
type input "[STREET_ADDRESS]"
click at [47, 11] on icon "button" at bounding box center [50, 14] width 6 height 7
